Goal: Task Accomplishment & Management: Manage account settings

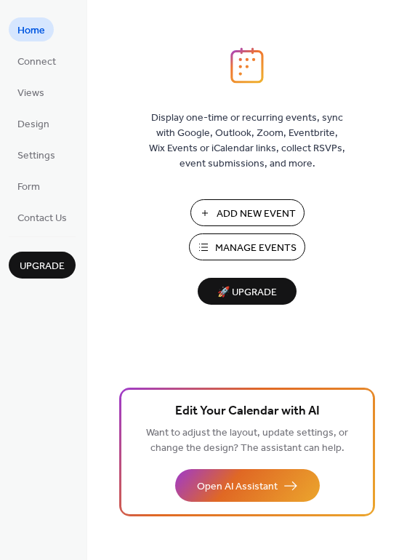
click at [263, 244] on span "Manage Events" at bounding box center [255, 248] width 81 height 15
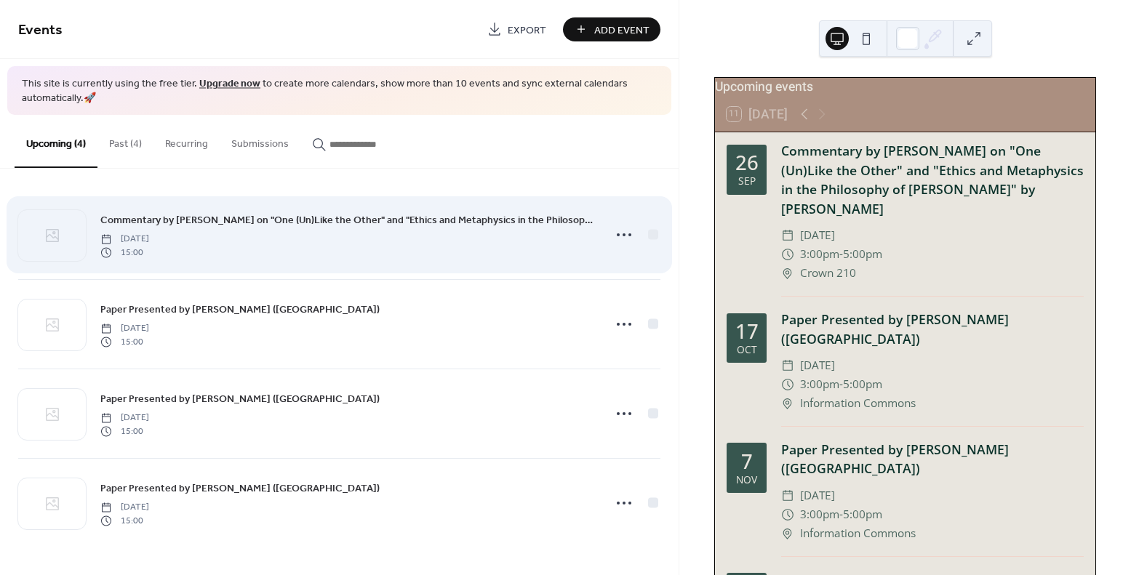
click at [282, 224] on span "Commentary by [PERSON_NAME] on "One (Un)Like the Other" and "Ethics and Metaphy…" at bounding box center [347, 220] width 495 height 15
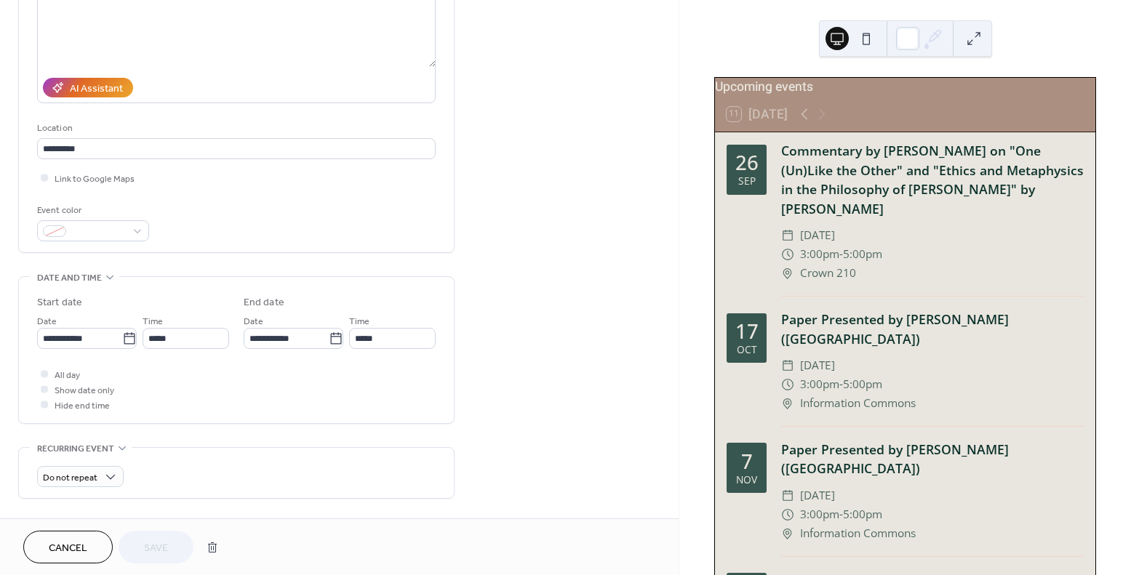
scroll to position [270, 0]
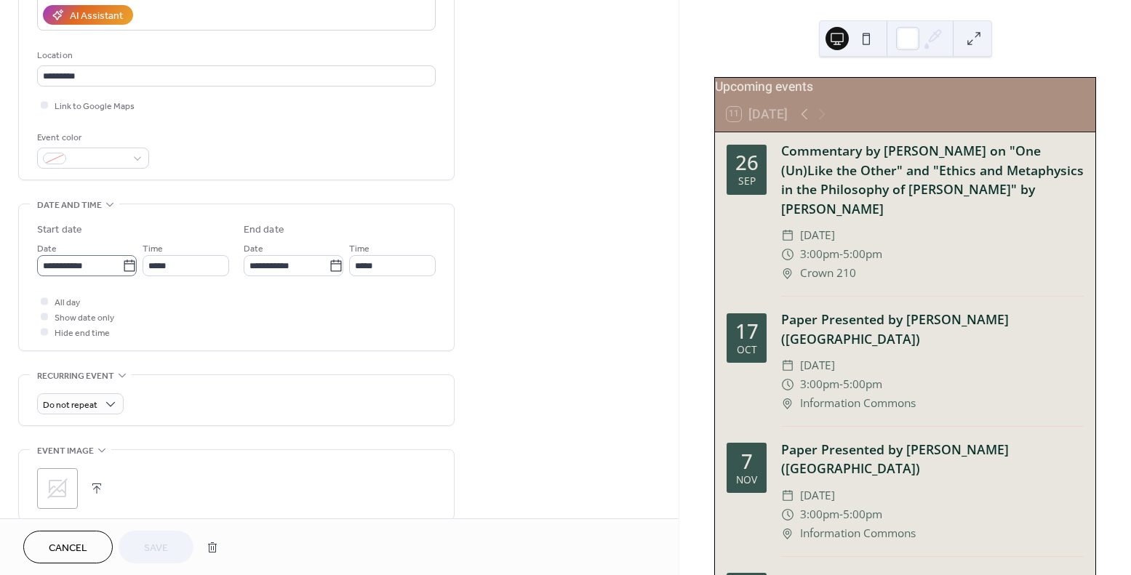
click at [127, 267] on icon at bounding box center [129, 266] width 15 height 15
click at [122, 267] on input "**********" at bounding box center [79, 265] width 85 height 21
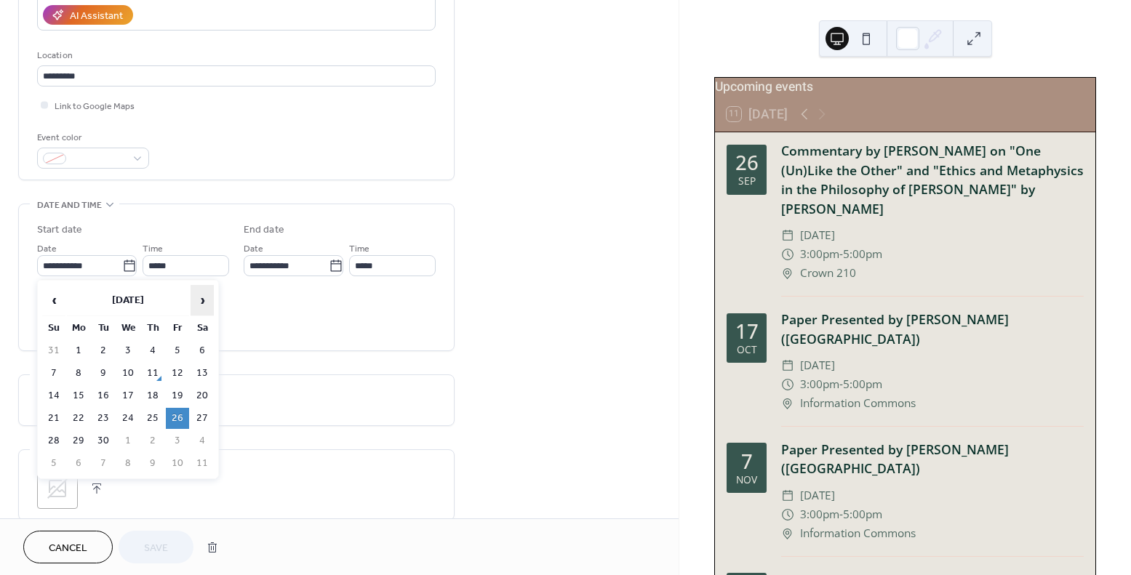
click at [201, 302] on span "›" at bounding box center [202, 300] width 22 height 29
click at [179, 439] on td "30" at bounding box center [177, 441] width 23 height 21
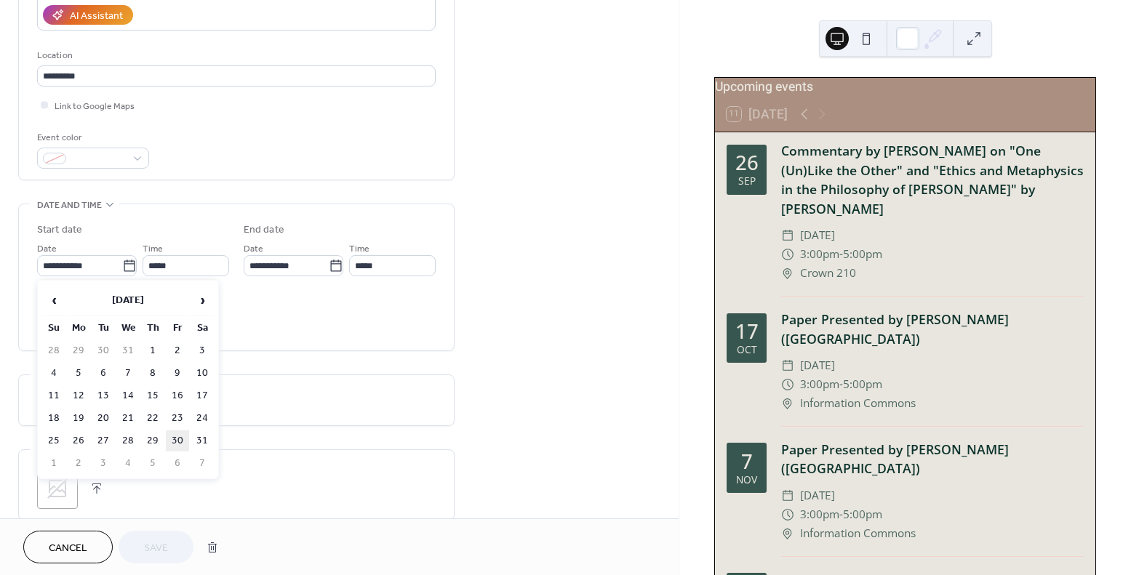
type input "**********"
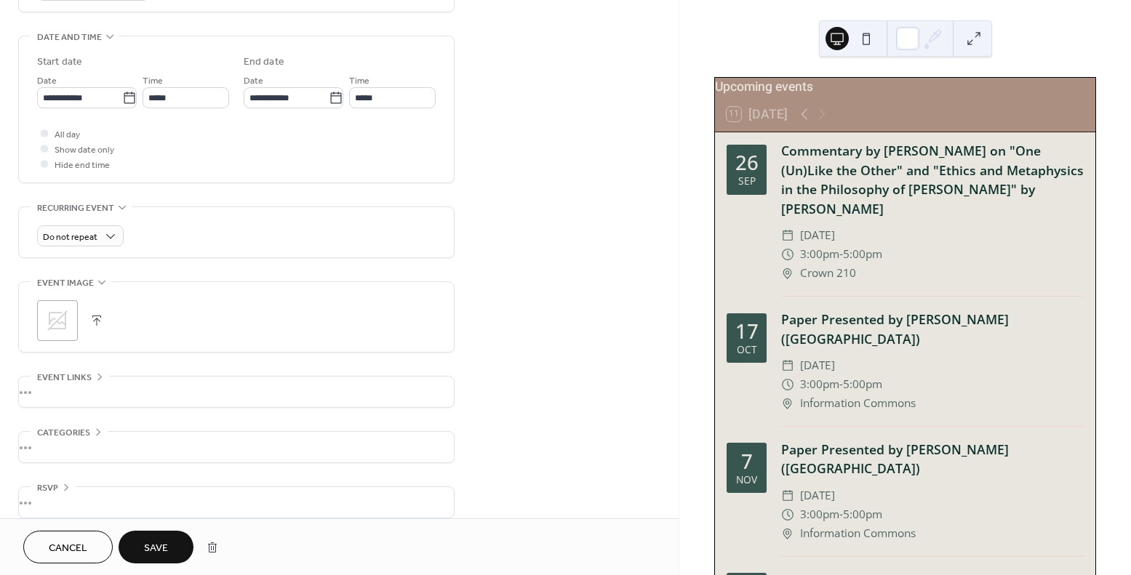
scroll to position [452, 0]
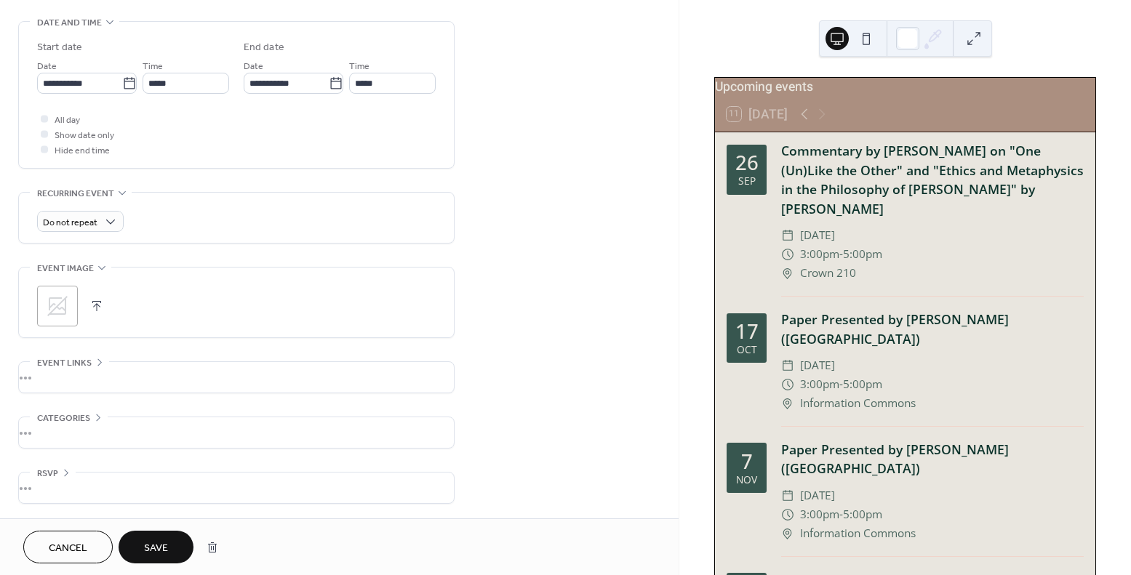
click at [166, 542] on span "Save" at bounding box center [156, 548] width 24 height 15
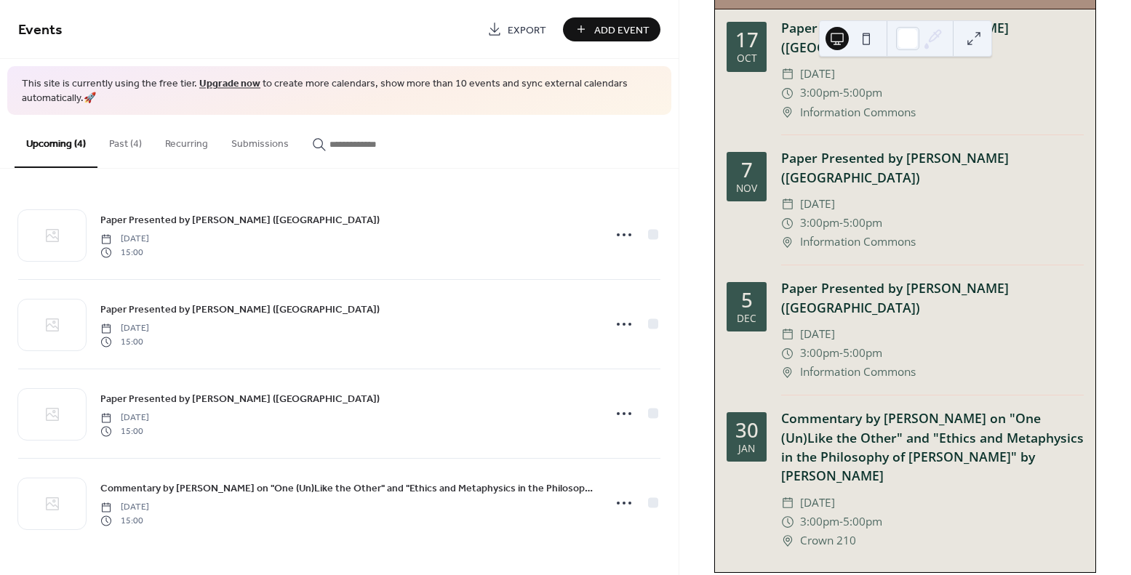
scroll to position [167, 0]
